Goal: Transaction & Acquisition: Subscribe to service/newsletter

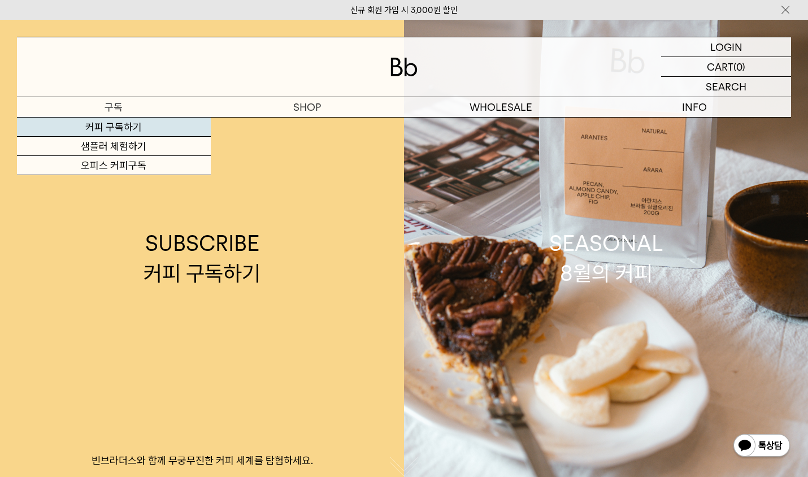
click at [100, 126] on link "커피 구독하기" at bounding box center [114, 126] width 194 height 19
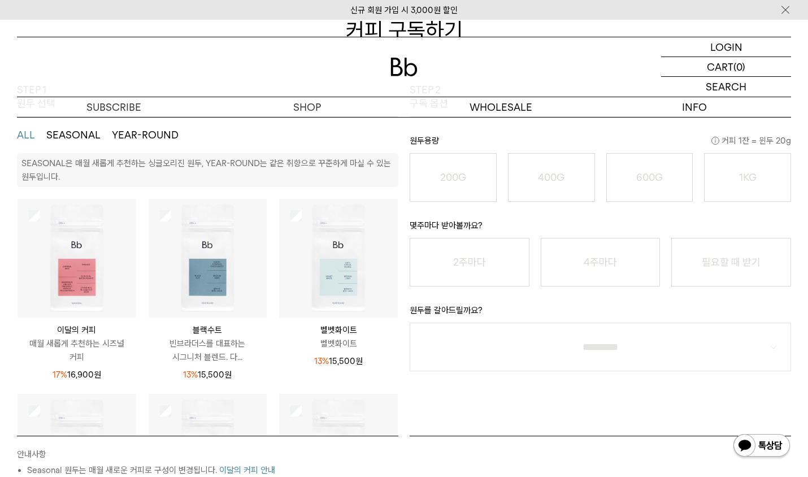
scroll to position [113, 0]
